Goal: Task Accomplishment & Management: Manage account settings

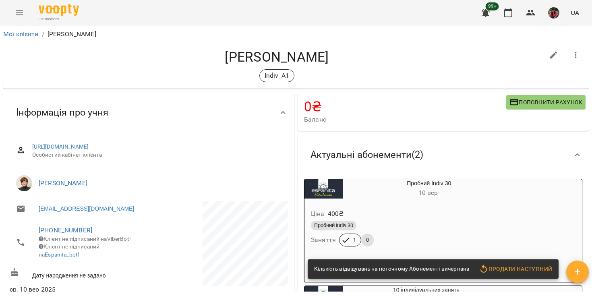
click at [27, 35] on link "Мої клієнти" at bounding box center [20, 34] width 35 height 8
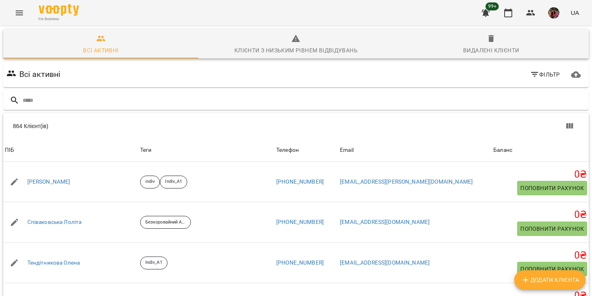
click at [548, 74] on span "Фільтр" at bounding box center [545, 75] width 30 height 10
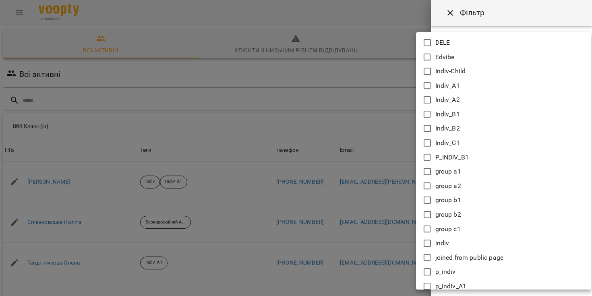
click at [498, 73] on body "For Business 99+ UA Всі активні Клієнти з низьким рівнем відвідувань Видалені к…" at bounding box center [296, 209] width 592 height 419
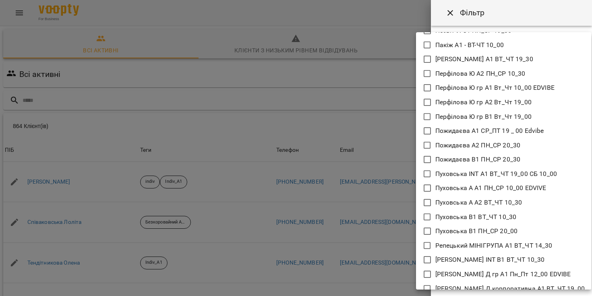
scroll to position [858, 0]
click at [485, 188] on p "Пуховська А А1 ПН_СР 10_00 EDVIVE" at bounding box center [490, 187] width 111 height 10
type input "**********"
click at [398, 148] on div at bounding box center [296, 148] width 592 height 296
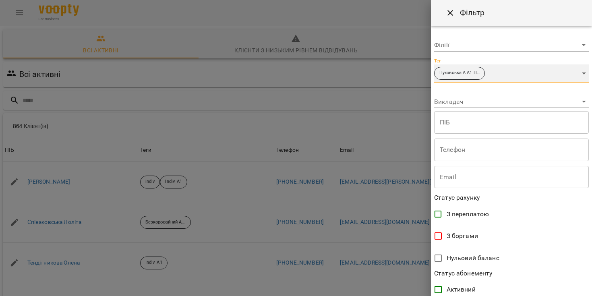
scroll to position [158, 0]
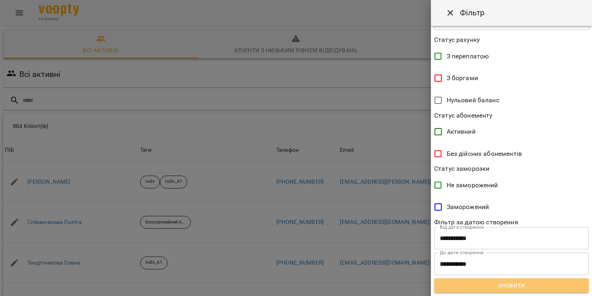
click at [496, 290] on span "Оновити" at bounding box center [512, 286] width 142 height 10
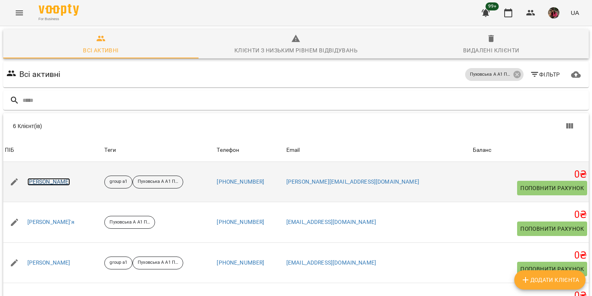
click at [70, 183] on link "[PERSON_NAME]" at bounding box center [48, 182] width 43 height 8
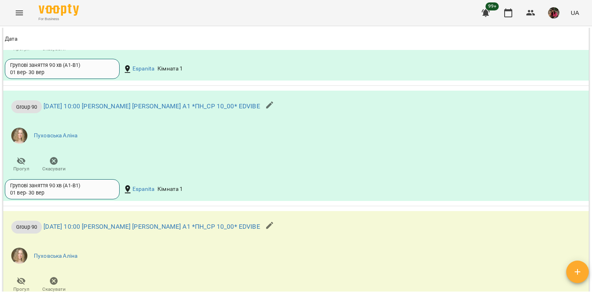
scroll to position [807, 0]
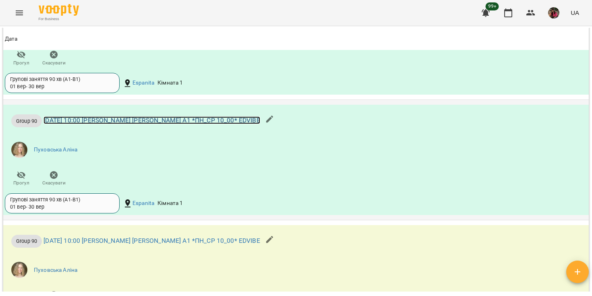
click at [133, 117] on link "[DATE] 10:00 [PERSON_NAME] [PERSON_NAME] А1 *ПН_СР 10_00* EDVIBE" at bounding box center [152, 120] width 216 height 8
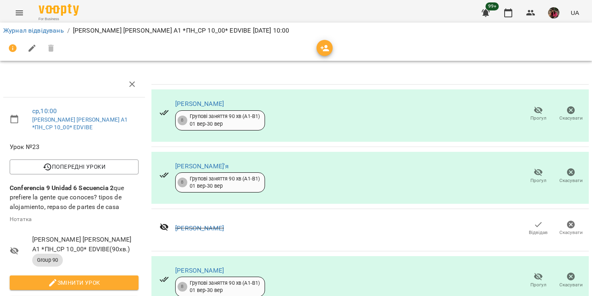
click at [16, 12] on icon "Menu" at bounding box center [20, 13] width 10 height 10
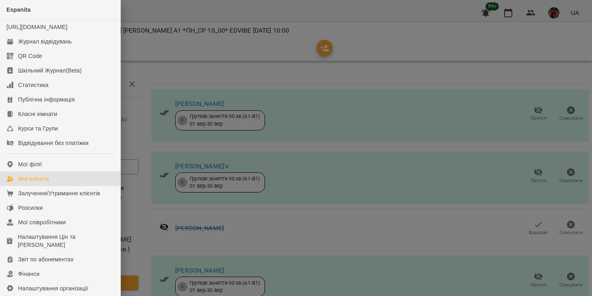
click at [41, 183] on div "Мої клієнти" at bounding box center [33, 179] width 31 height 8
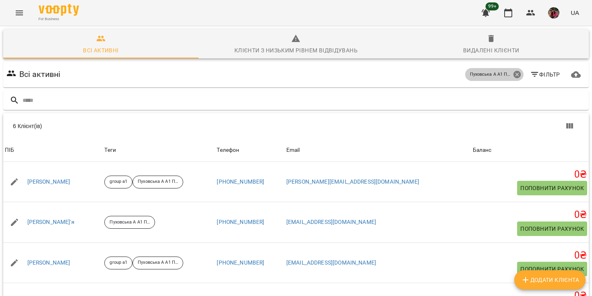
click at [518, 75] on icon at bounding box center [516, 74] width 7 height 7
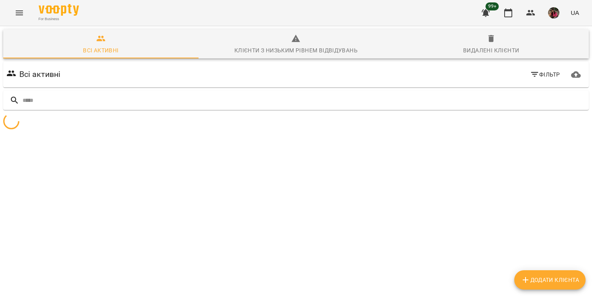
click at [537, 72] on icon "button" at bounding box center [535, 75] width 10 height 10
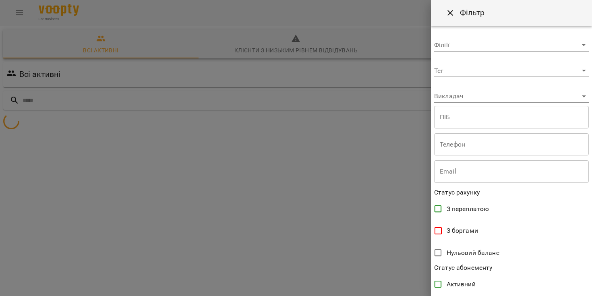
click at [512, 69] on body "**********" at bounding box center [296, 95] width 592 height 191
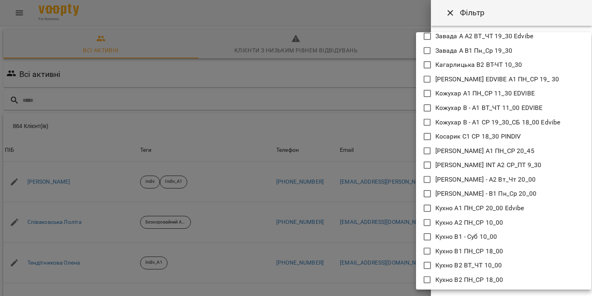
scroll to position [484, 0]
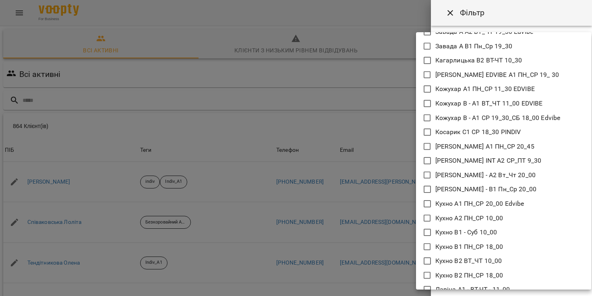
click at [485, 74] on p "[PERSON_NAME] EDVIBE А1 ПН_СР 19_ 30" at bounding box center [497, 75] width 124 height 10
type input "**********"
click at [401, 74] on div at bounding box center [296, 148] width 592 height 296
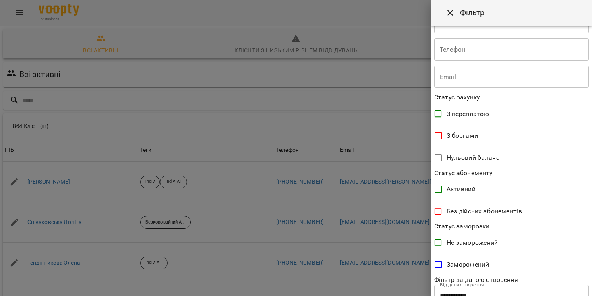
scroll to position [158, 0]
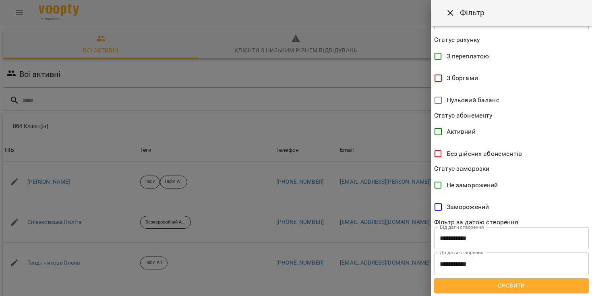
click at [482, 289] on span "Оновити" at bounding box center [512, 286] width 142 height 10
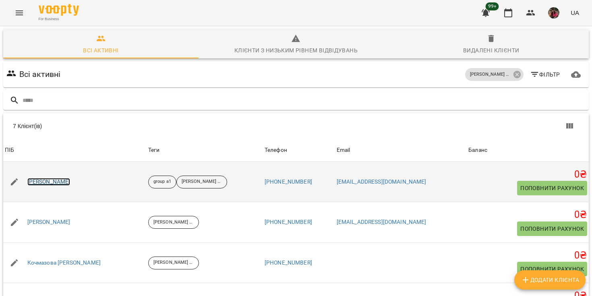
click at [70, 185] on link "[PERSON_NAME]" at bounding box center [48, 182] width 43 height 8
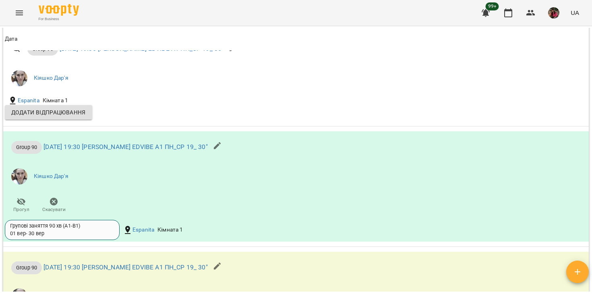
scroll to position [657, 0]
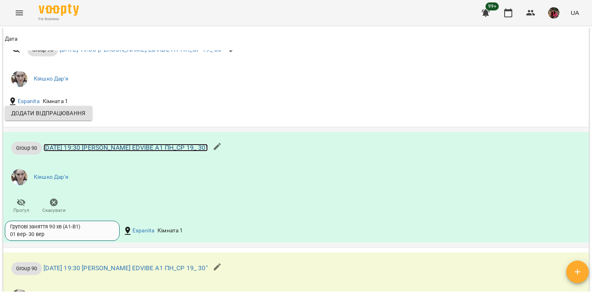
click at [129, 151] on link "[DATE] 19:30 [PERSON_NAME] EDVIBE А1 ПН_СР 19_ 30"" at bounding box center [126, 148] width 164 height 8
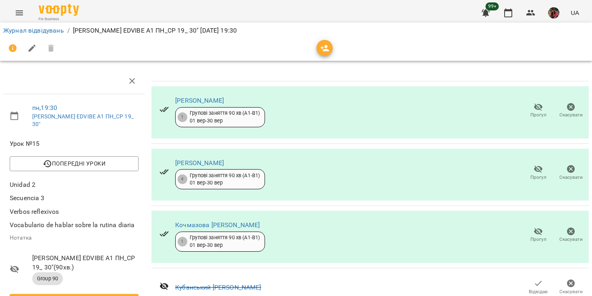
scroll to position [10, 0]
click at [15, 13] on icon "Menu" at bounding box center [20, 13] width 10 height 10
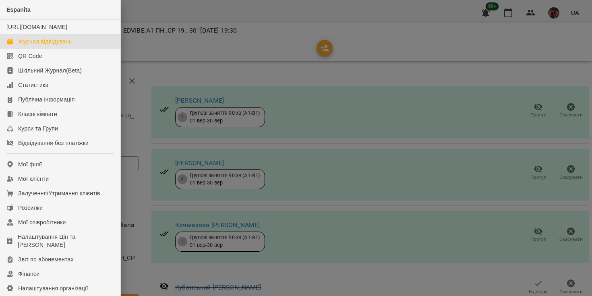
click at [48, 46] on div "Журнал відвідувань" at bounding box center [45, 41] width 54 height 8
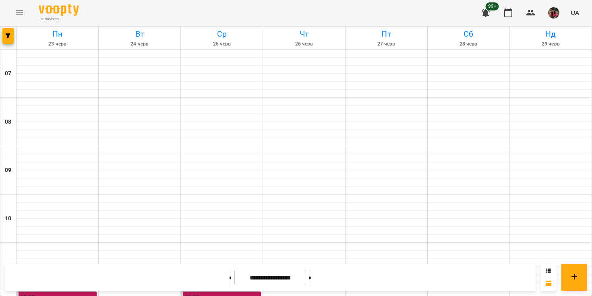
click at [18, 11] on icon "Menu" at bounding box center [19, 12] width 7 height 5
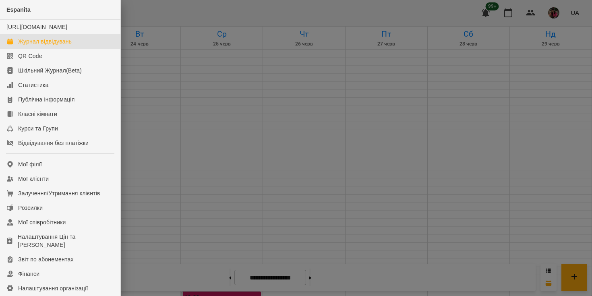
click at [166, 169] on div at bounding box center [296, 148] width 592 height 296
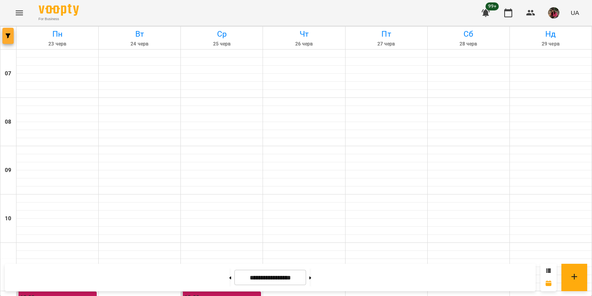
click at [6, 37] on icon "button" at bounding box center [8, 35] width 5 height 5
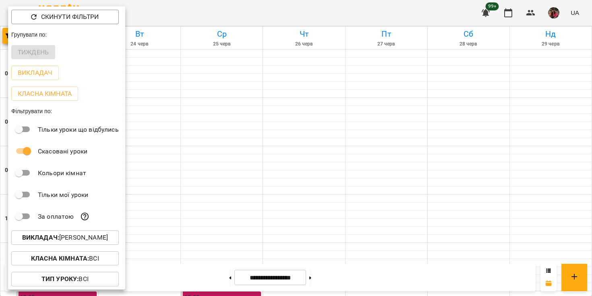
click at [99, 236] on p "Викладач : [PERSON_NAME]" at bounding box center [65, 238] width 86 height 10
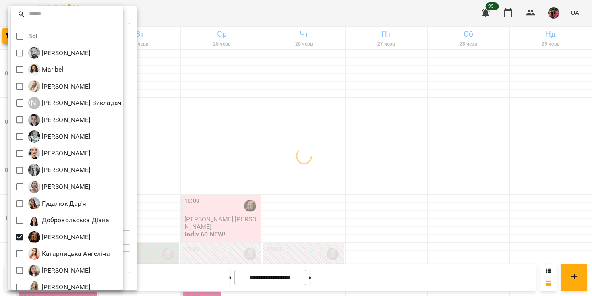
click at [193, 150] on div at bounding box center [296, 148] width 592 height 296
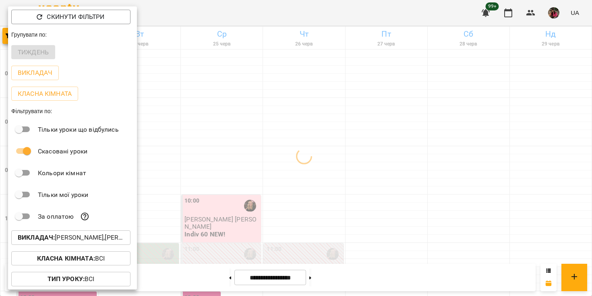
click at [200, 151] on div at bounding box center [296, 148] width 592 height 296
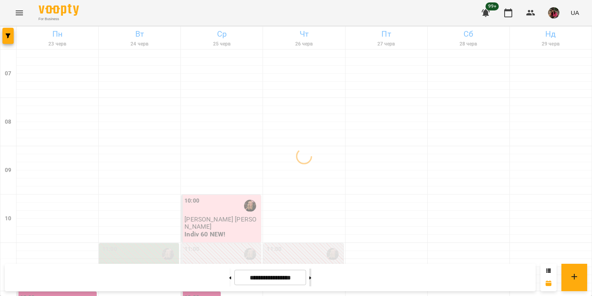
click at [311, 278] on icon at bounding box center [310, 277] width 2 height 3
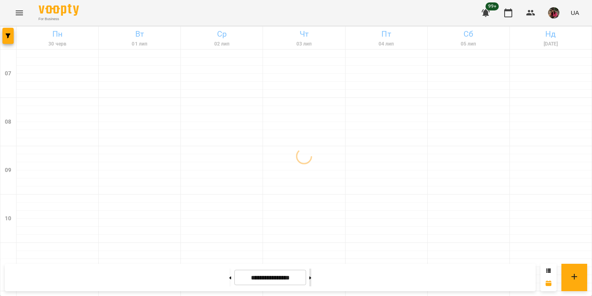
click at [311, 278] on icon at bounding box center [310, 277] width 2 height 3
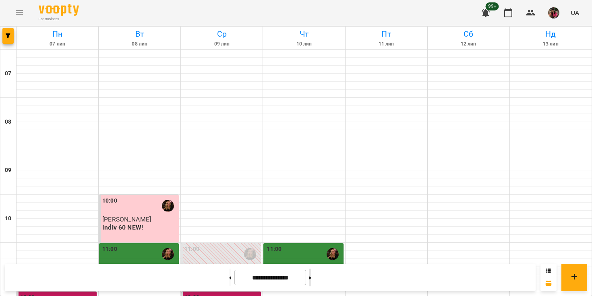
click at [311, 277] on icon at bounding box center [310, 277] width 2 height 3
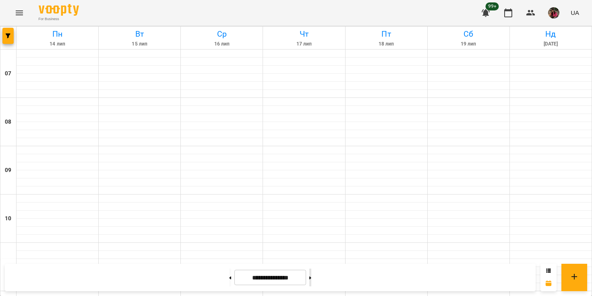
click at [311, 277] on icon at bounding box center [310, 277] width 2 height 3
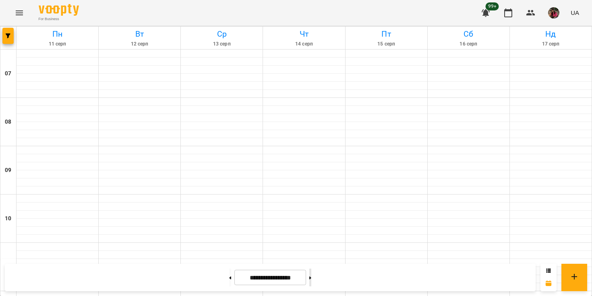
click at [311, 277] on icon at bounding box center [310, 277] width 2 height 3
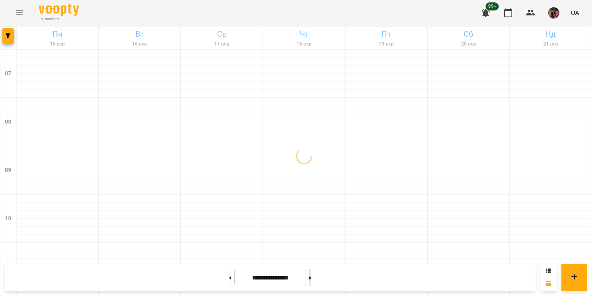
type input "**********"
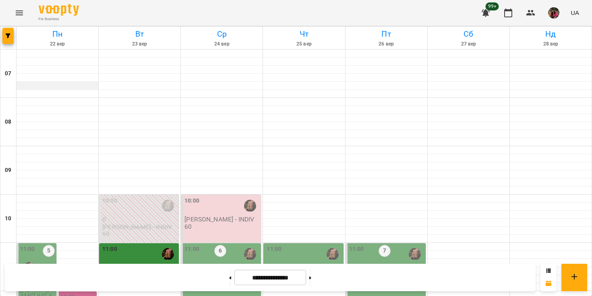
scroll to position [143, 0]
click at [29, 245] on label "11:00" at bounding box center [27, 249] width 15 height 9
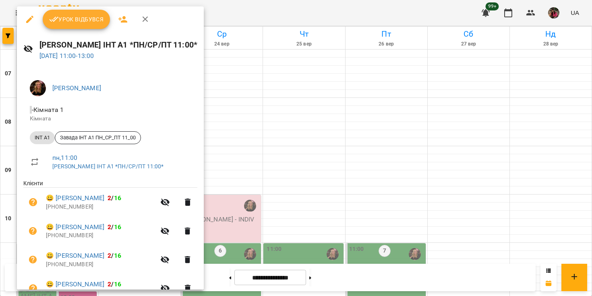
click at [29, 21] on icon "button" at bounding box center [30, 20] width 10 height 10
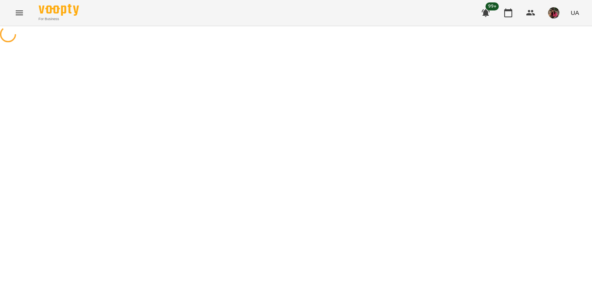
select select "******"
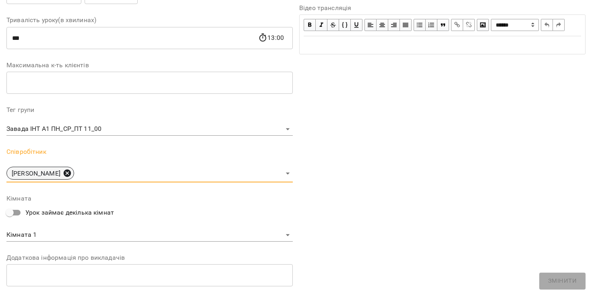
click at [64, 173] on icon at bounding box center [67, 173] width 7 height 7
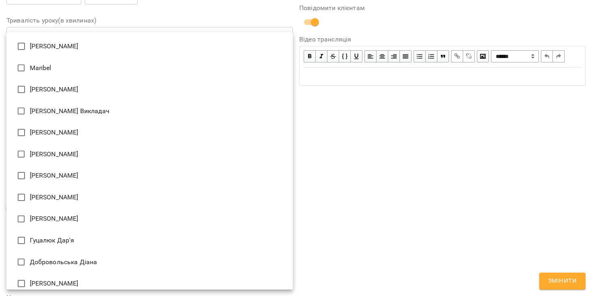
click at [44, 170] on body "For Business 99+ UA Журнал відвідувань / [GEOGRAPHIC_DATA] [PERSON_NAME]. ІНТ А…" at bounding box center [296, 230] width 592 height 461
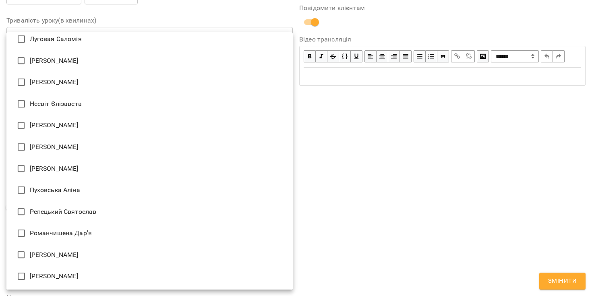
type input "**********"
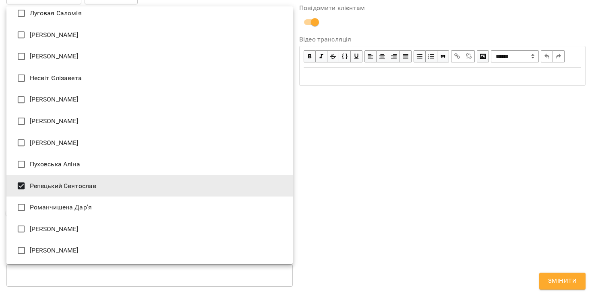
click at [398, 157] on div at bounding box center [296, 148] width 592 height 296
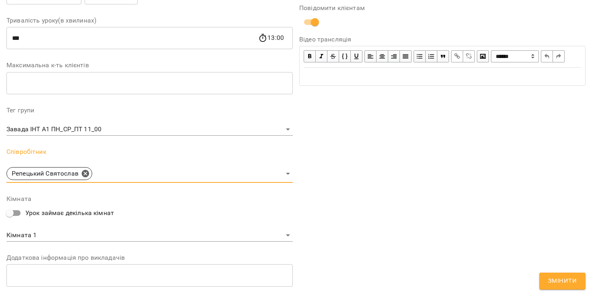
click at [555, 280] on span "Змінити" at bounding box center [562, 281] width 29 height 10
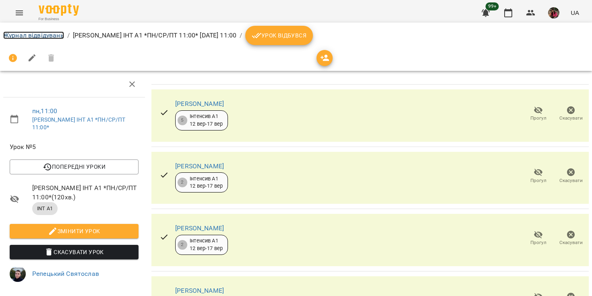
click at [42, 36] on link "Журнал відвідувань" at bounding box center [33, 35] width 61 height 8
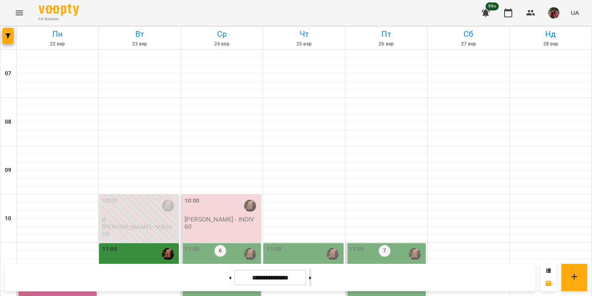
click at [311, 279] on button at bounding box center [310, 278] width 2 height 18
type input "**********"
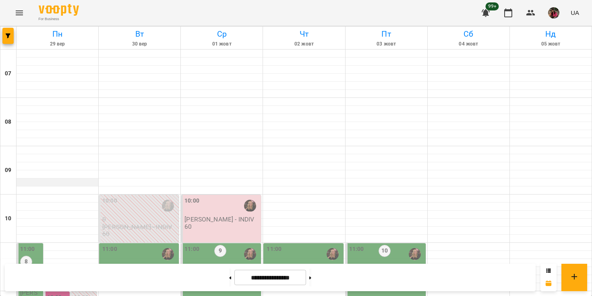
scroll to position [104, 0]
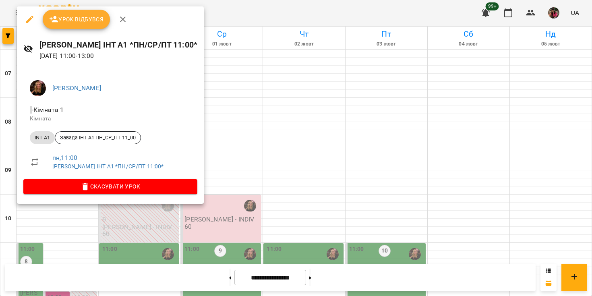
click at [26, 18] on icon "button" at bounding box center [30, 20] width 10 height 10
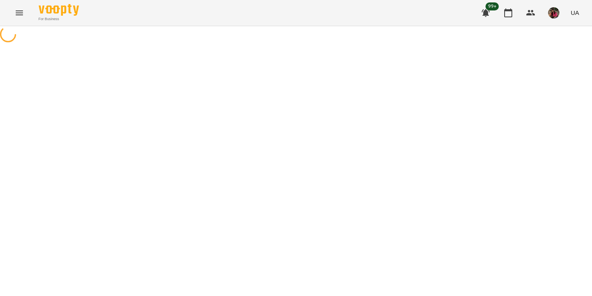
select select "******"
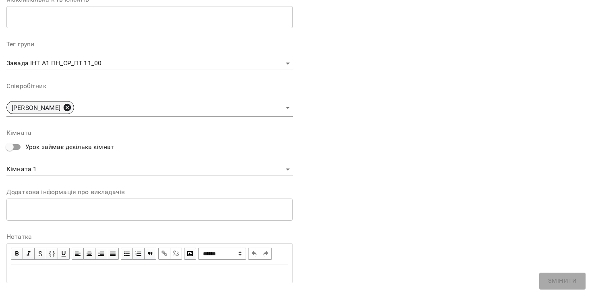
click at [64, 105] on icon at bounding box center [67, 107] width 7 height 7
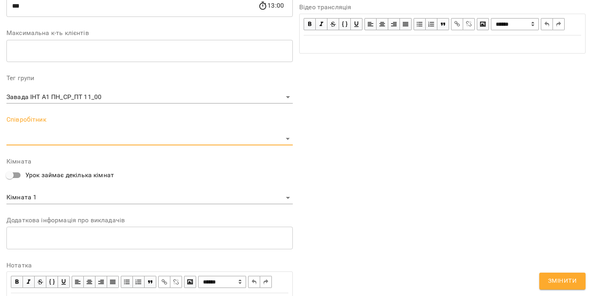
scroll to position [248, 0]
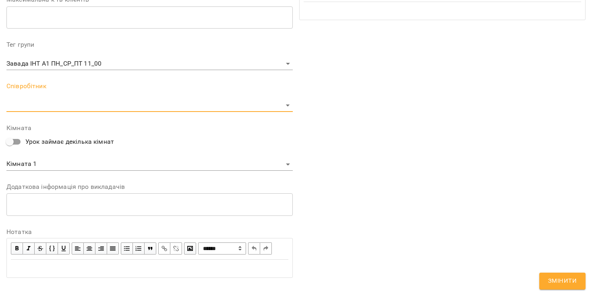
click at [50, 107] on body "For Business 99+ UA Журнал відвідувань / [GEOGRAPHIC_DATA] [PERSON_NAME]. ІНТ А…" at bounding box center [296, 230] width 592 height 461
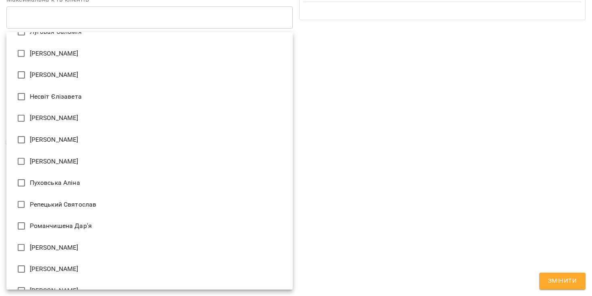
scroll to position [454, 0]
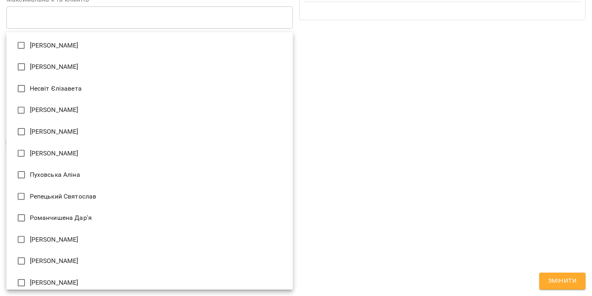
type input "**********"
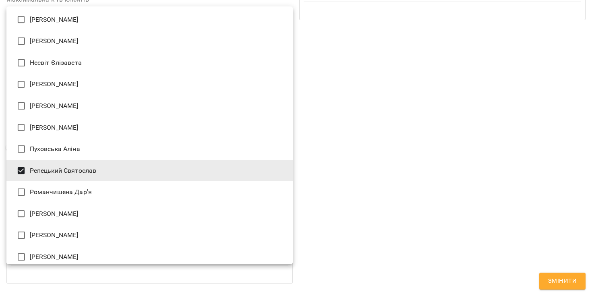
click at [378, 168] on div at bounding box center [296, 148] width 592 height 296
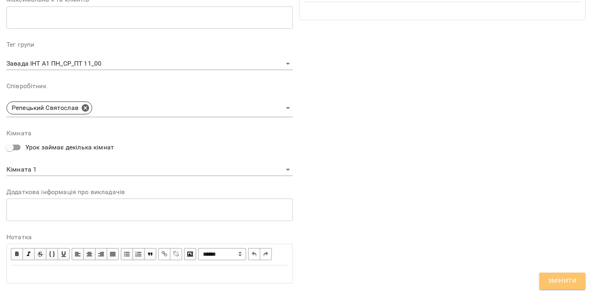
click at [573, 286] on span "Змінити" at bounding box center [562, 281] width 29 height 10
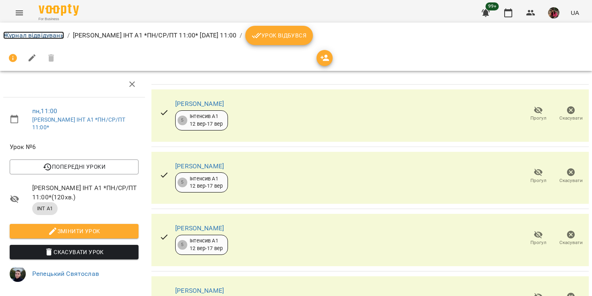
click at [24, 36] on link "Журнал відвідувань" at bounding box center [33, 35] width 61 height 8
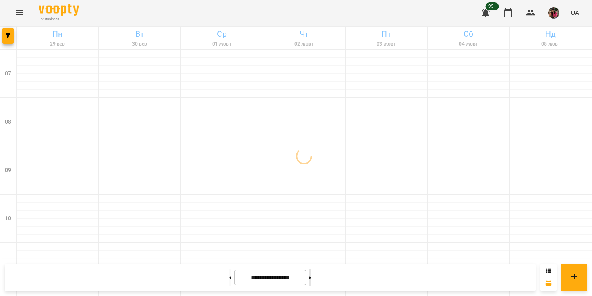
click at [311, 277] on button at bounding box center [310, 278] width 2 height 18
type input "**********"
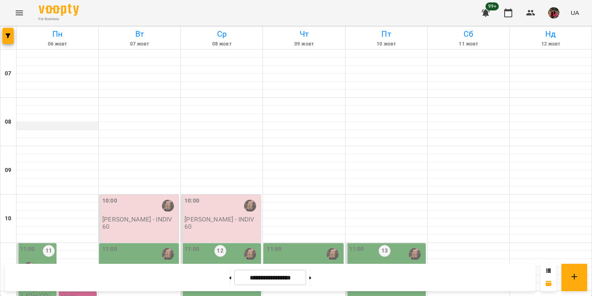
scroll to position [119, 0]
click at [31, 278] on p "[PERSON_NAME] ІНТ А1 *ПН/СР/ПТ 11:00*" at bounding box center [37, 292] width 35 height 28
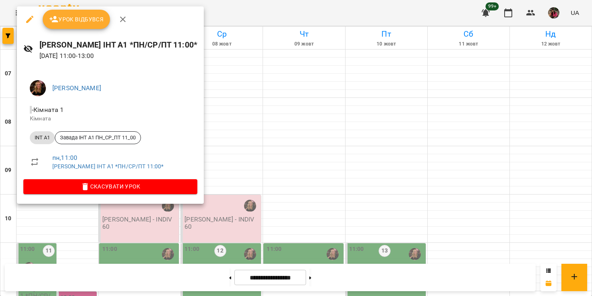
click at [27, 19] on icon "button" at bounding box center [30, 20] width 10 height 10
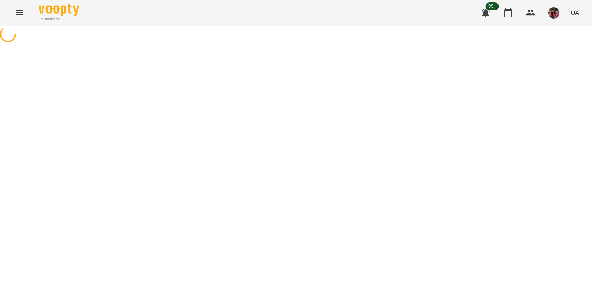
select select "******"
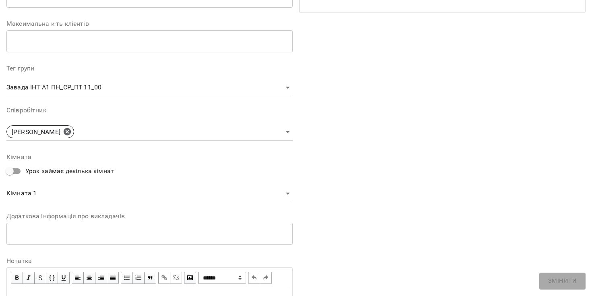
scroll to position [191, 0]
click at [64, 132] on icon at bounding box center [67, 131] width 7 height 7
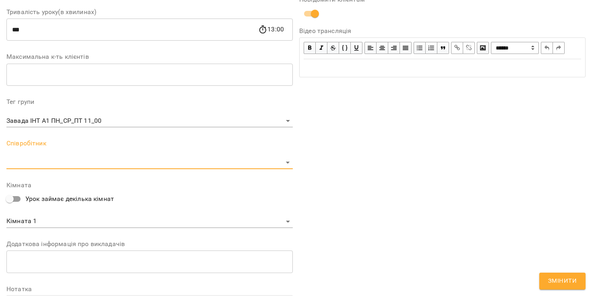
scroll to position [224, 0]
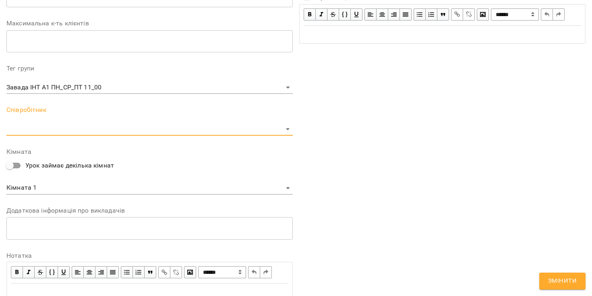
click at [35, 128] on body "For Business 99+ UA Журнал відвідувань / [GEOGRAPHIC_DATA] [PERSON_NAME]. ІНТ А…" at bounding box center [296, 230] width 592 height 461
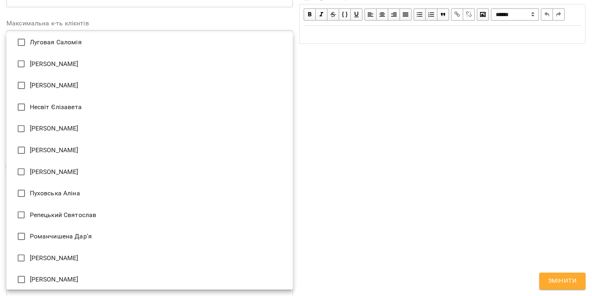
scroll to position [438, 0]
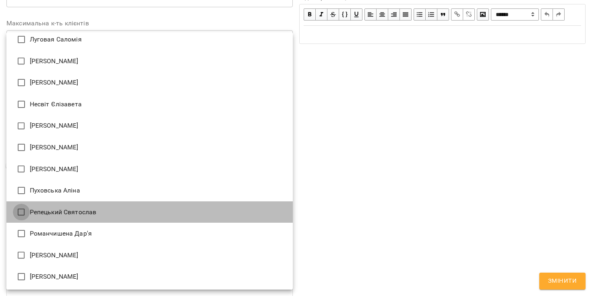
type input "**********"
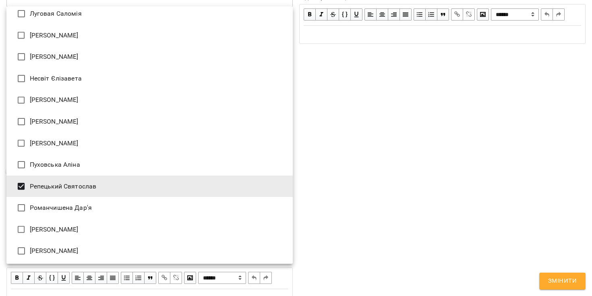
click at [384, 151] on div at bounding box center [296, 148] width 592 height 296
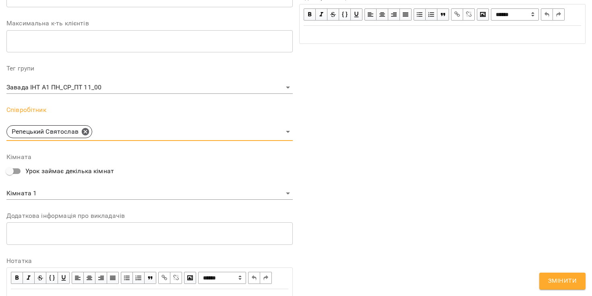
click at [568, 283] on span "Змінити" at bounding box center [562, 281] width 29 height 10
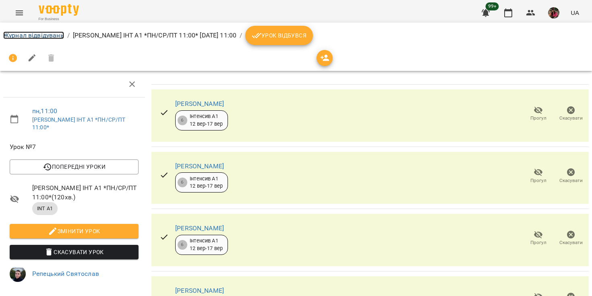
click at [21, 37] on link "Журнал відвідувань" at bounding box center [33, 35] width 61 height 8
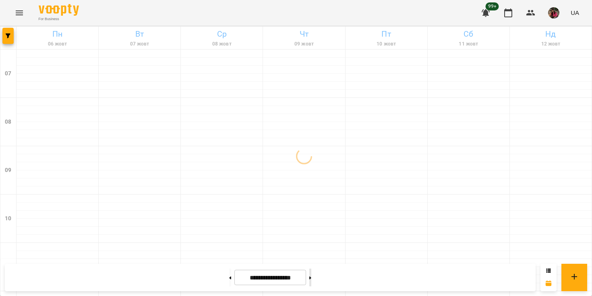
click at [311, 279] on icon at bounding box center [310, 277] width 2 height 3
type input "**********"
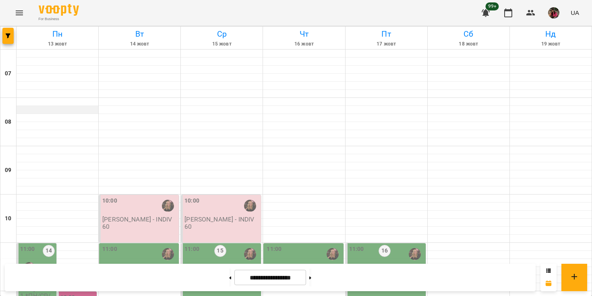
scroll to position [118, 0]
click at [25, 278] on p "[PERSON_NAME] ІНТ А1 *ПН/СР/ПТ 11:00*" at bounding box center [37, 292] width 35 height 28
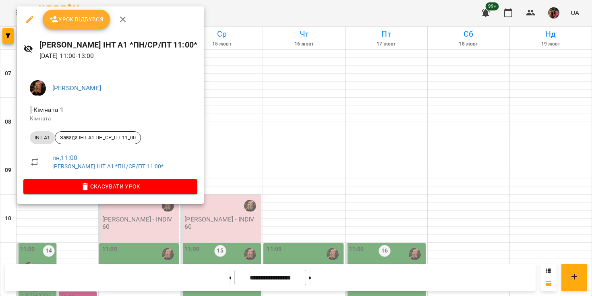
click at [29, 18] on icon "button" at bounding box center [30, 20] width 10 height 10
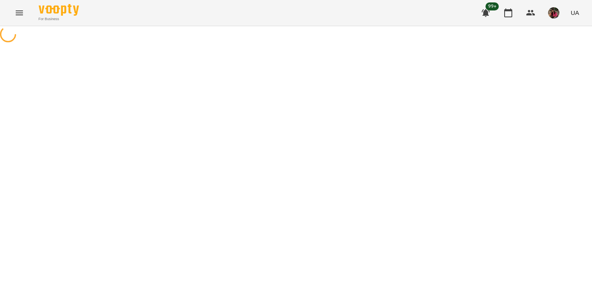
select select "******"
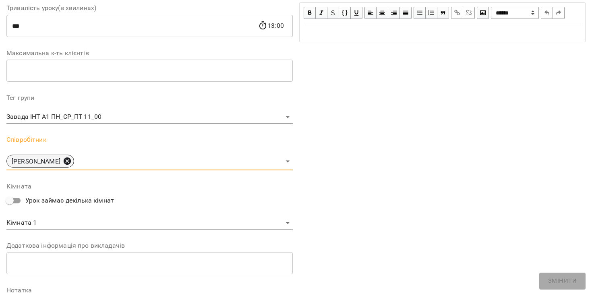
click at [63, 162] on icon at bounding box center [67, 161] width 9 height 9
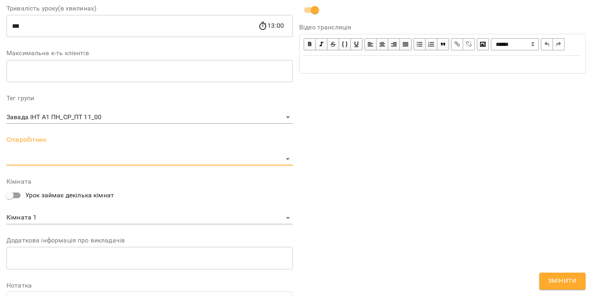
click at [34, 160] on body "For Business 99+ UA Журнал відвідувань / [GEOGRAPHIC_DATA] [PERSON_NAME]. ІНТ А…" at bounding box center [296, 230] width 592 height 461
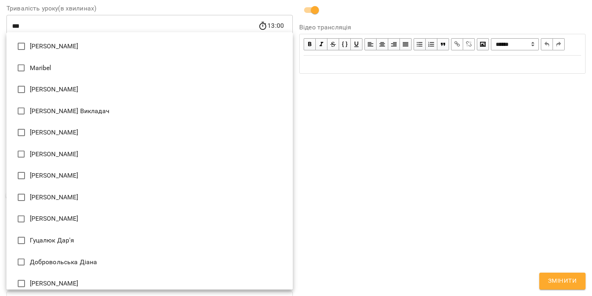
click at [34, 160] on li "[PERSON_NAME]" at bounding box center [149, 154] width 286 height 22
type input "**********"
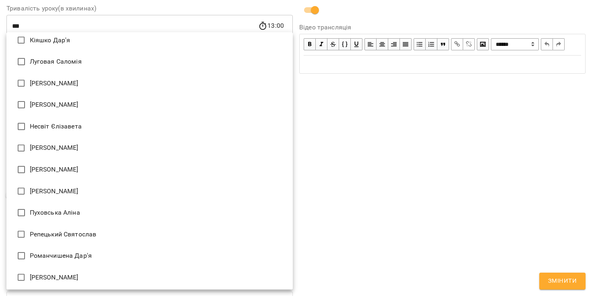
scroll to position [424, 0]
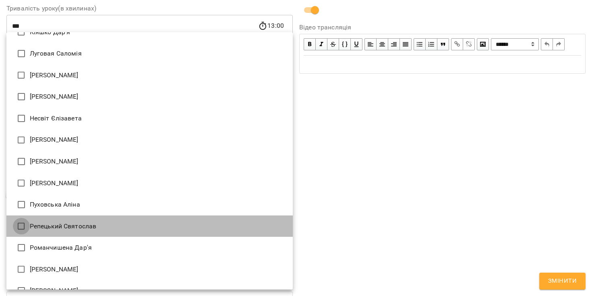
type input "**********"
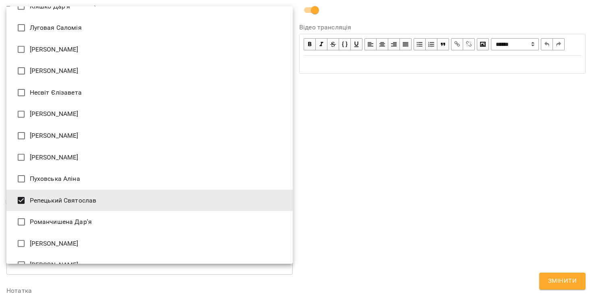
click at [349, 177] on div at bounding box center [296, 148] width 592 height 296
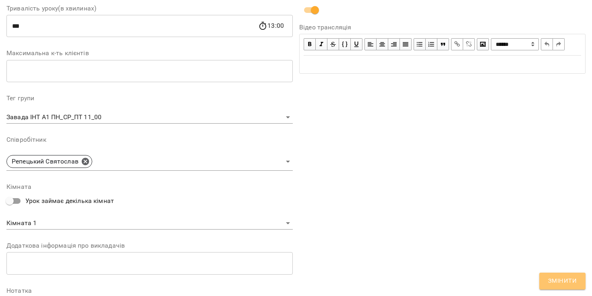
click at [561, 280] on span "Змінити" at bounding box center [562, 281] width 29 height 10
